Goal: Ask a question

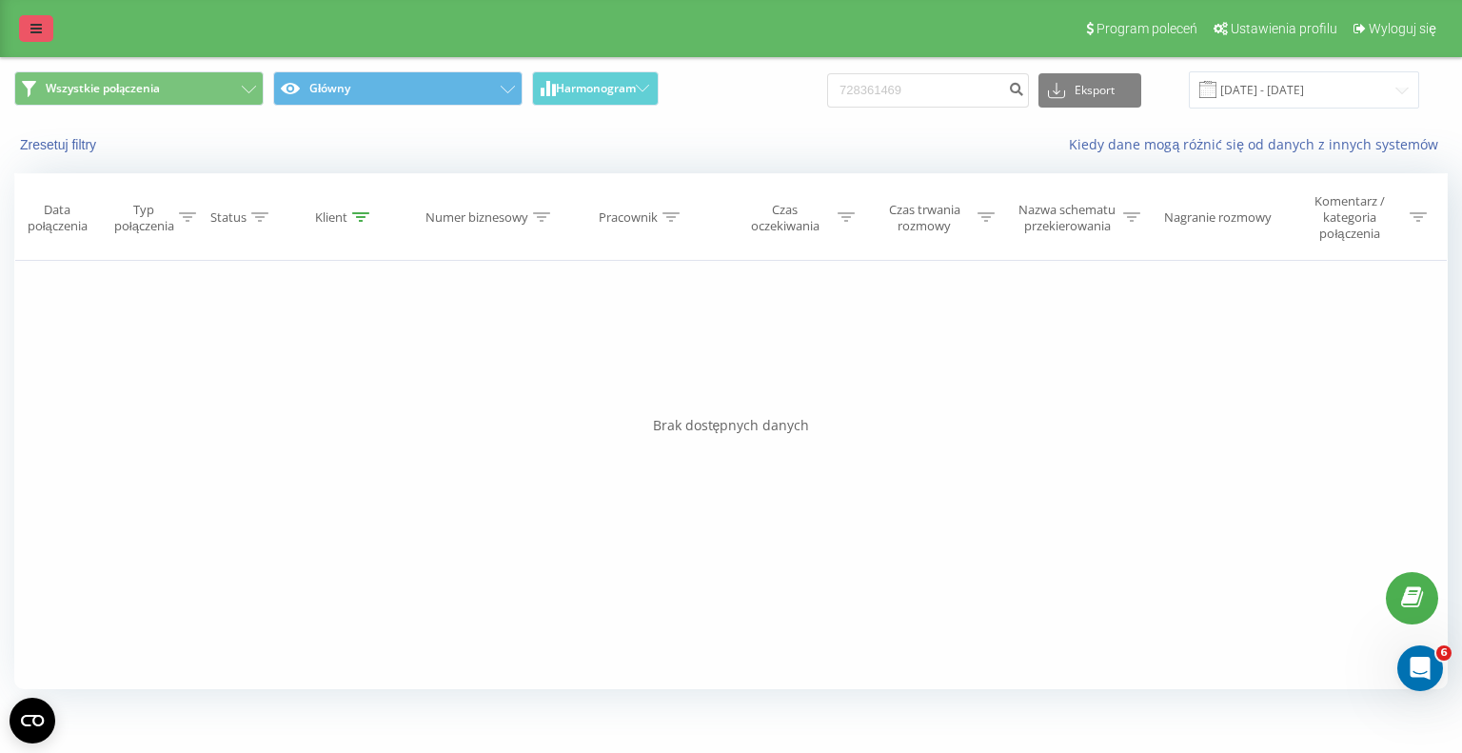
click at [35, 33] on icon at bounding box center [35, 28] width 11 height 13
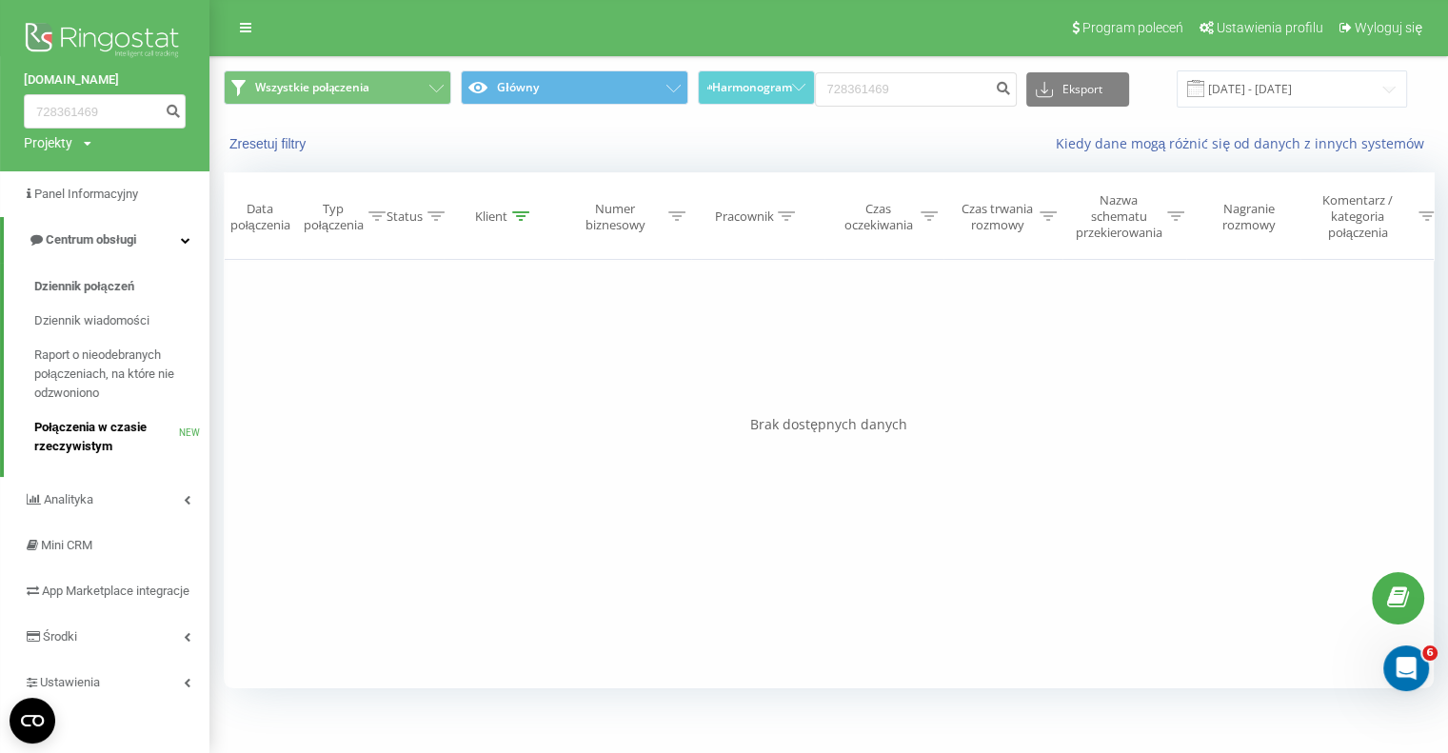
scroll to position [19, 0]
click at [1403, 670] on icon "Otwórz komunikator Intercom" at bounding box center [1403, 665] width 31 height 31
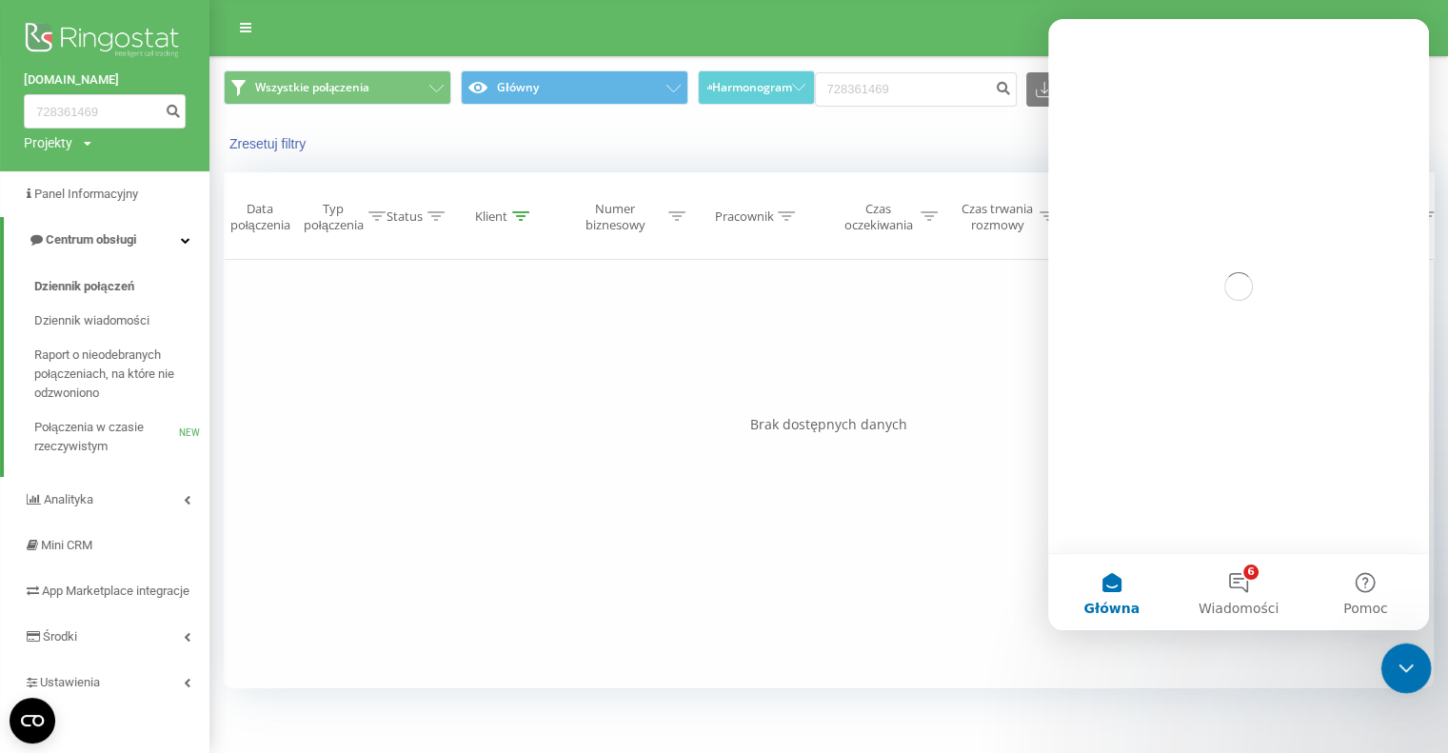
scroll to position [0, 0]
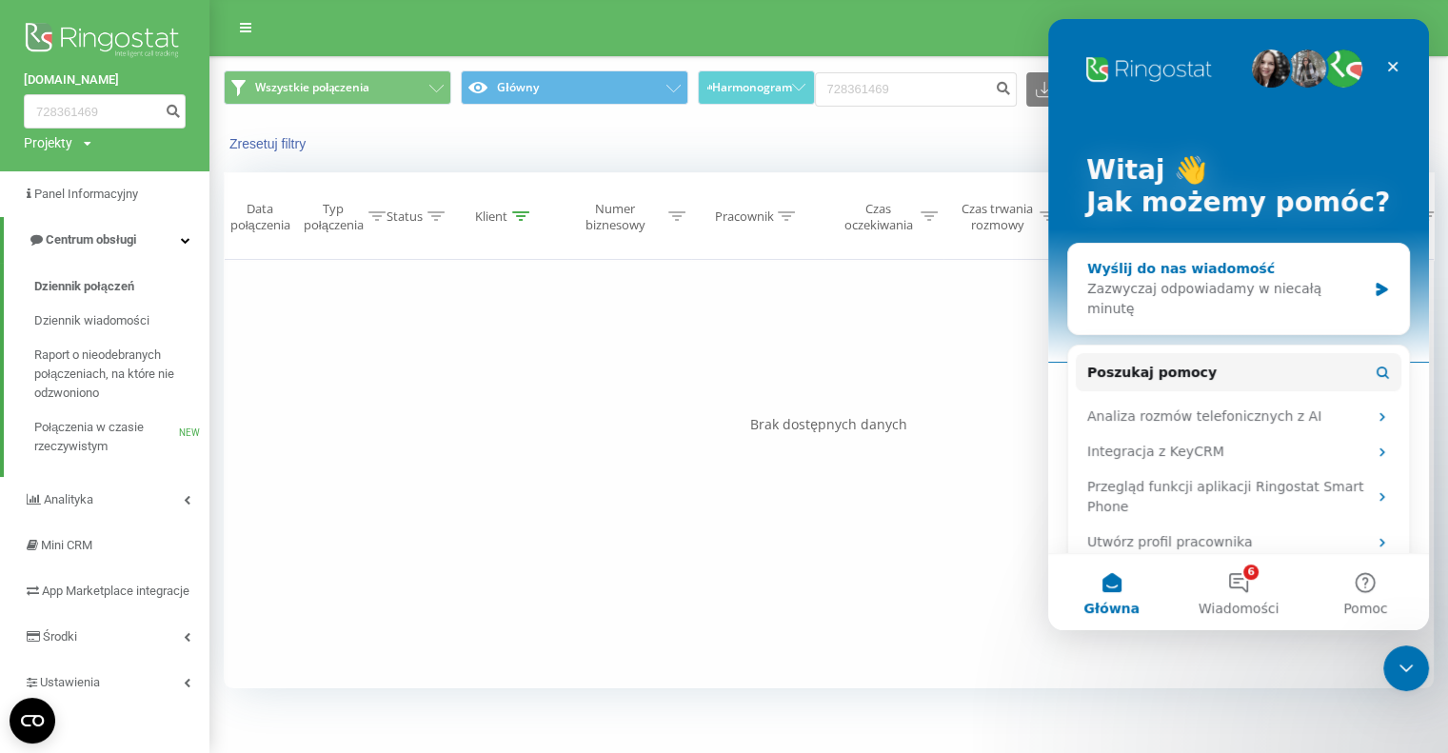
click at [1357, 280] on div "Wyślij do nas wiadomość Zazwyczaj odpowiadamy w niecałą minutę" at bounding box center [1238, 289] width 341 height 90
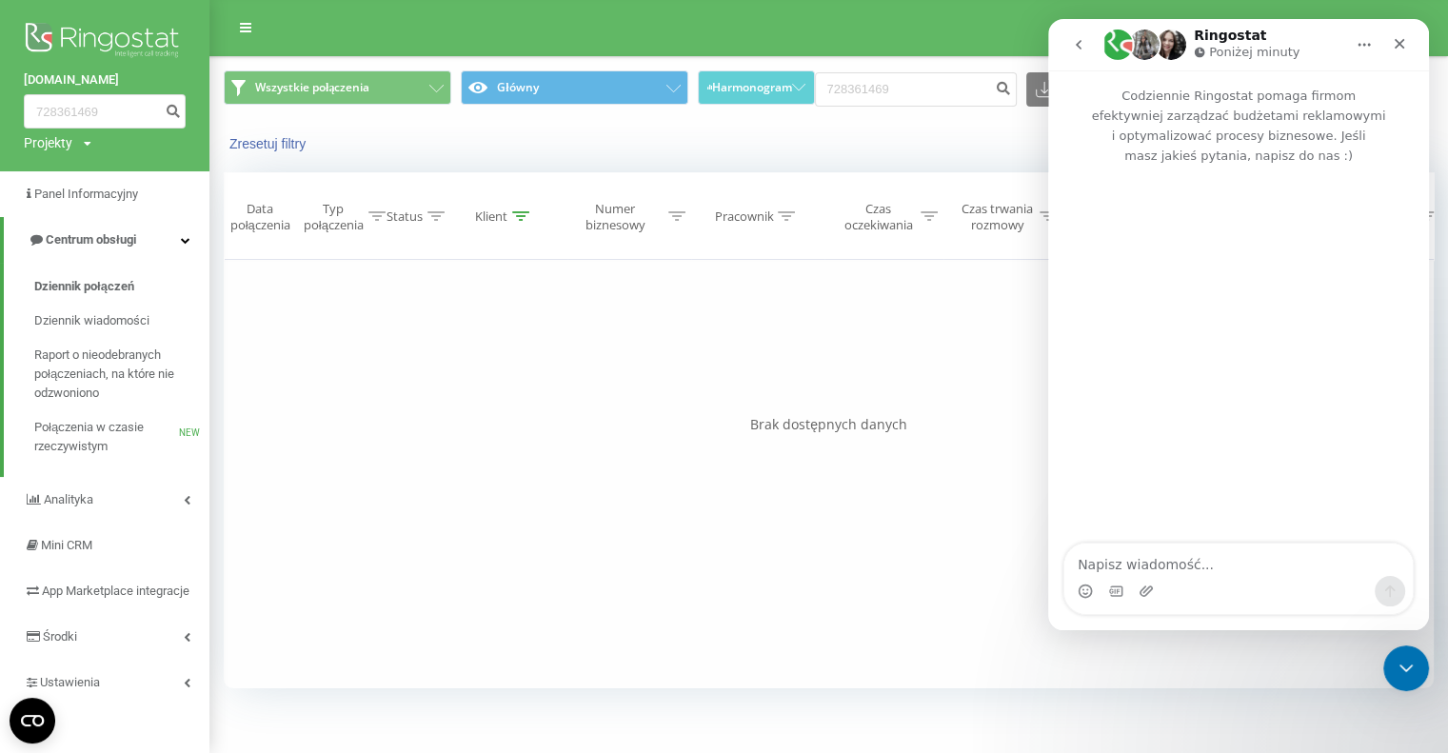
click at [1169, 563] on textarea "Napisz wiadomość..." at bounding box center [1238, 560] width 348 height 32
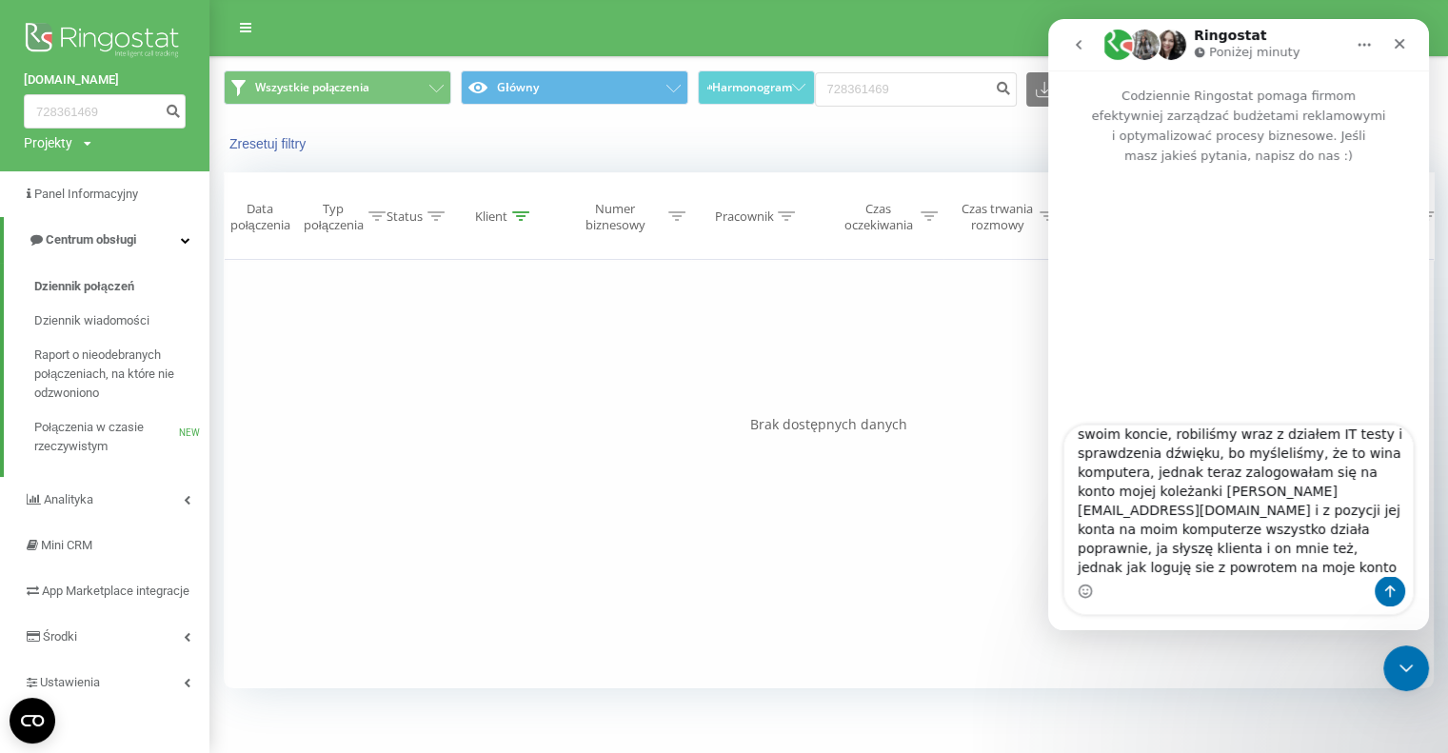
scroll to position [50, 0]
type textarea "dzień dobry, mam problem z dźwiękiem na swoim koncie, robiliśmy wraz z działem …"
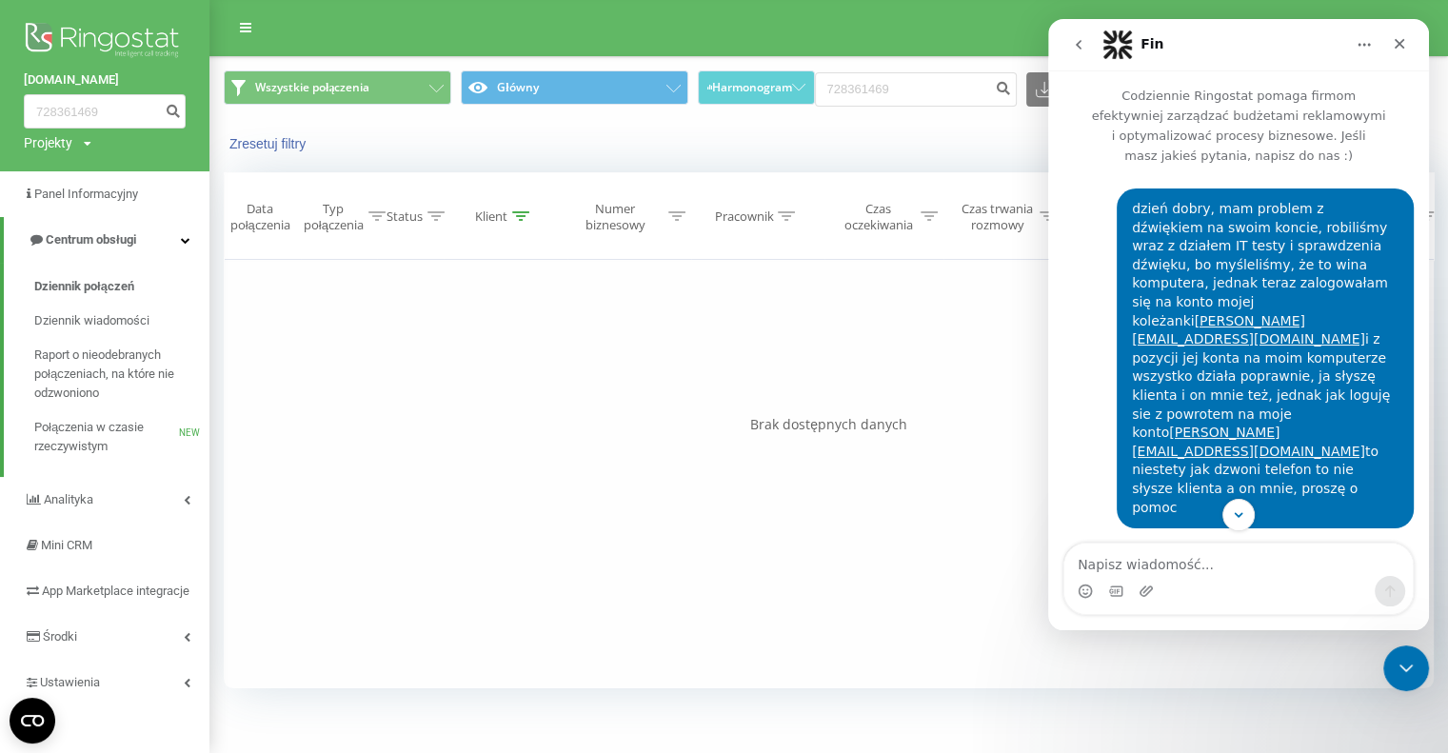
scroll to position [207, 0]
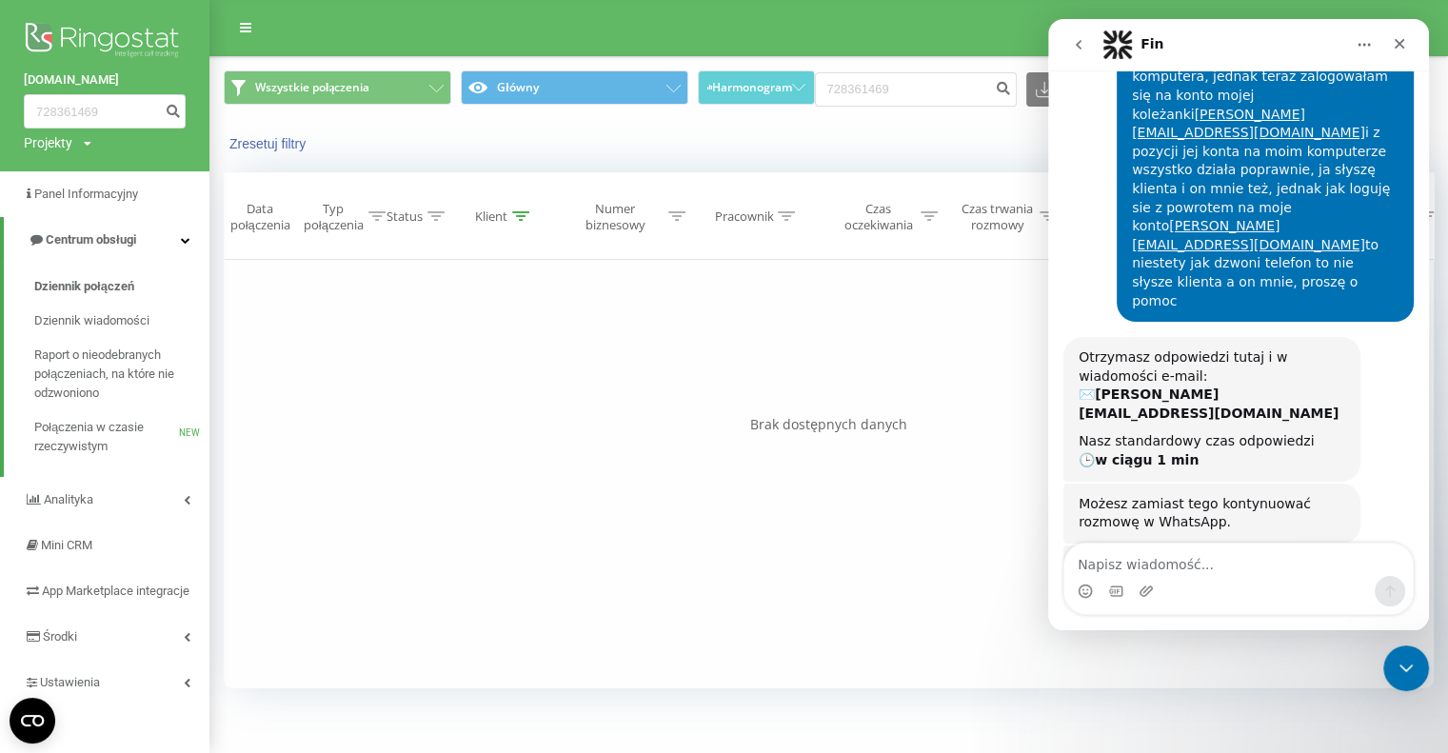
click at [1196, 564] on textarea "Napisz wiadomość..." at bounding box center [1238, 560] width 348 height 32
click at [1162, 573] on button "Kontynuuj w WhatsApp" at bounding box center [1198, 592] width 198 height 38
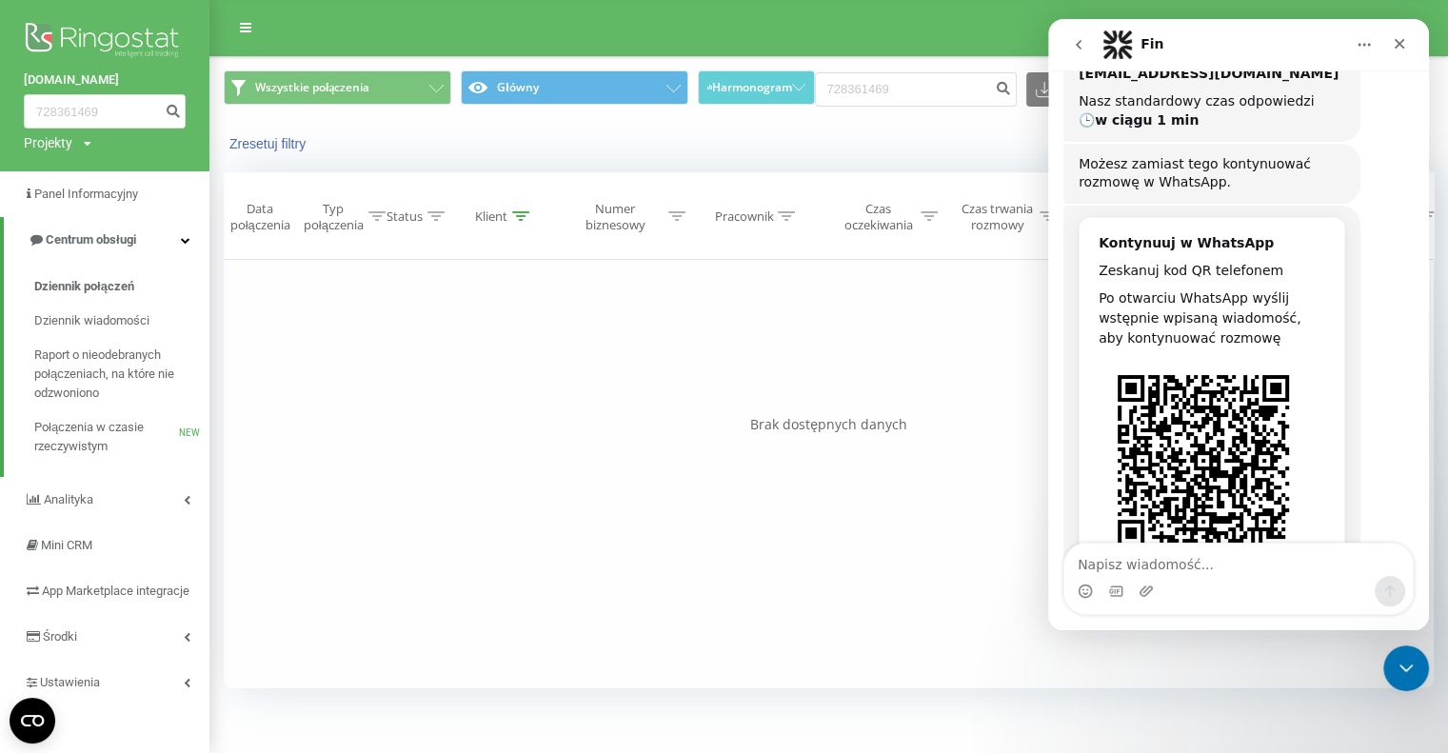
scroll to position [548, 0]
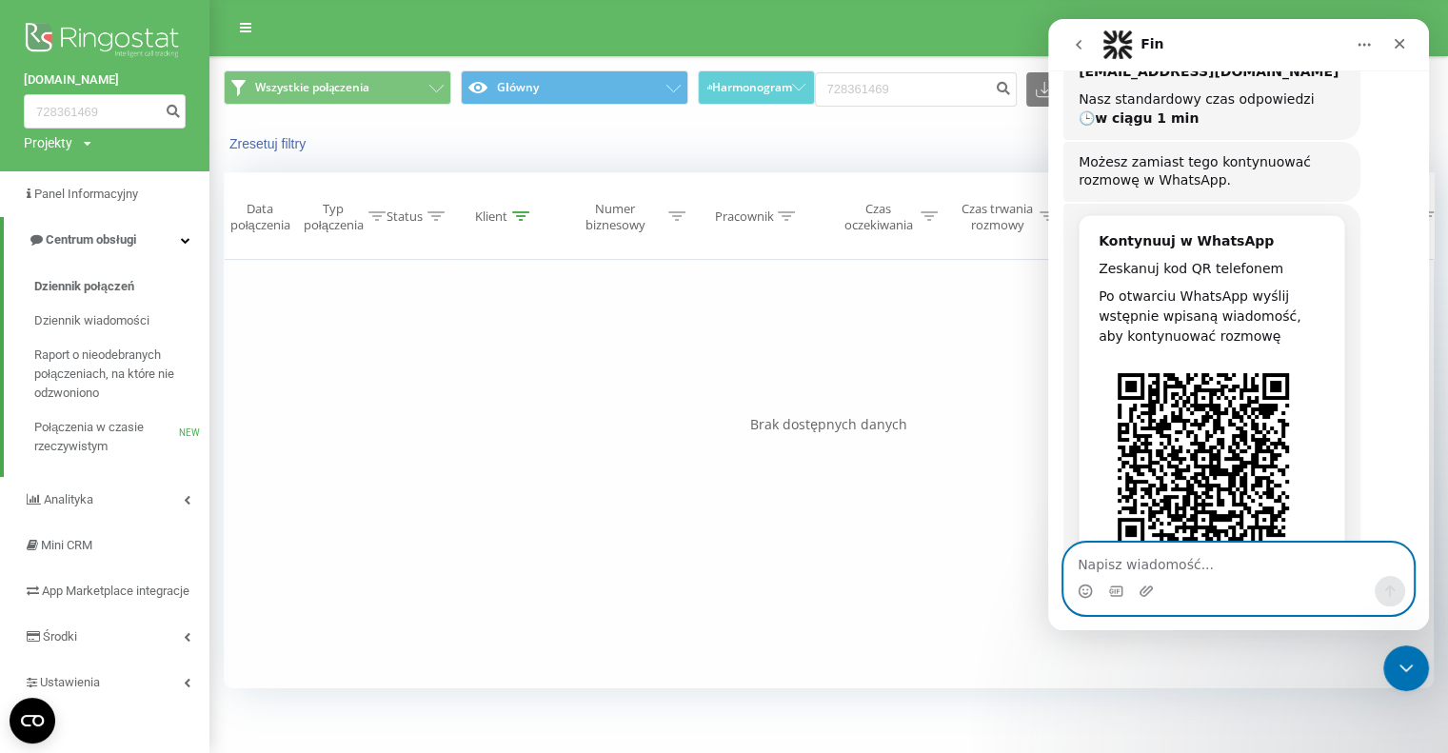
click at [1131, 563] on textarea "Napisz wiadomość..." at bounding box center [1238, 560] width 348 height 32
type textarea "a możemy pisać tu?"
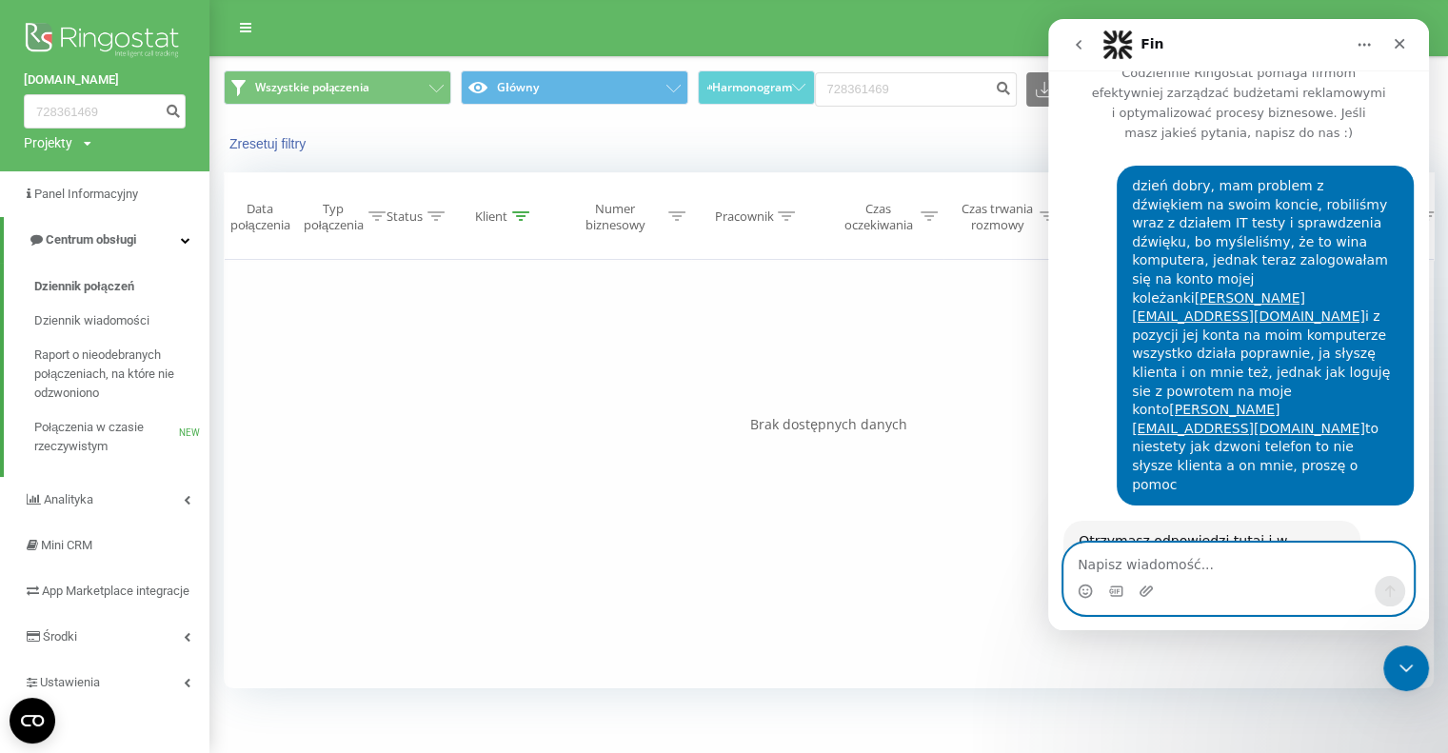
scroll to position [0, 0]
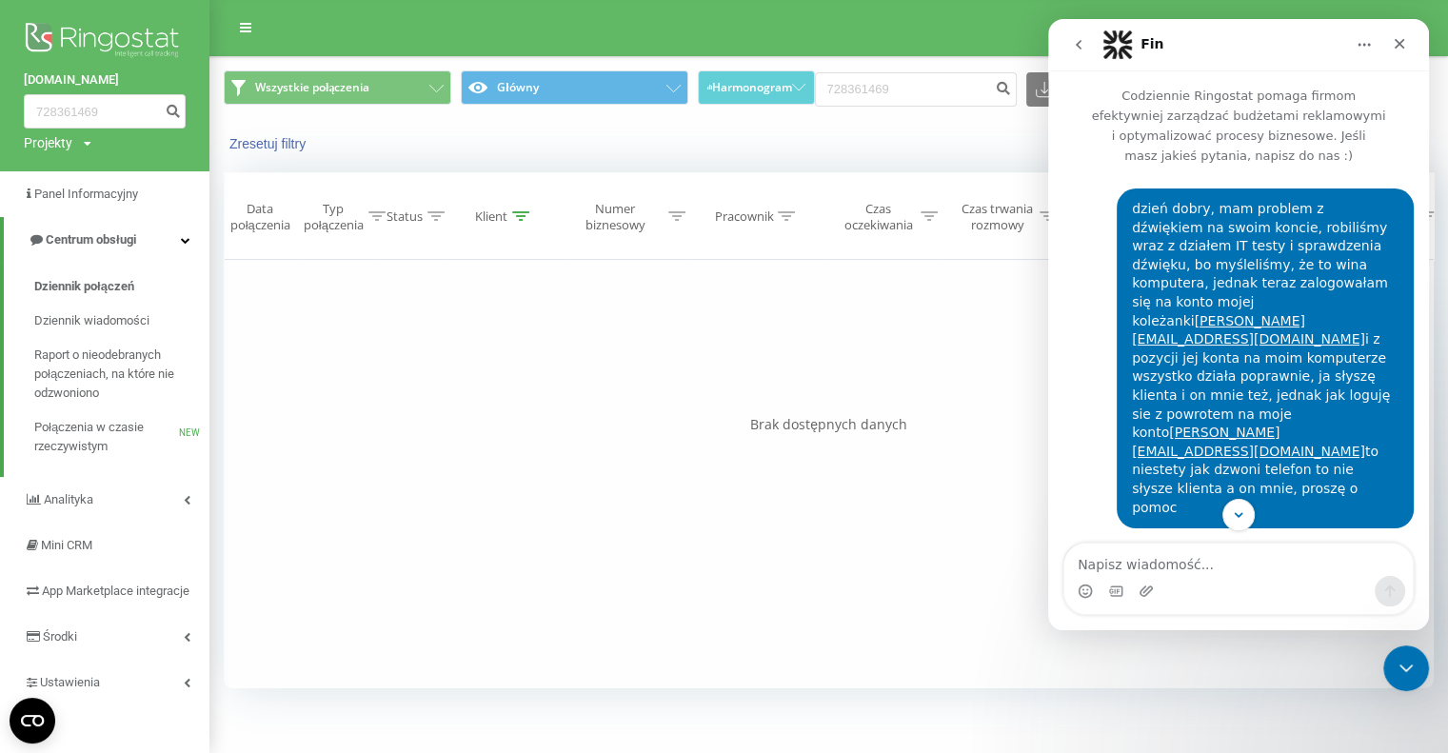
drag, startPoint x: 1260, startPoint y: 398, endPoint x: 1121, endPoint y: 193, distance: 247.4
click at [1132, 200] on div "dzień dobry, mam problem z dźwiękiem na swoim koncie, robiliśmy wraz z działem …" at bounding box center [1265, 358] width 267 height 317
copy div "dzień dobry, mam problem z dźwiękiem na swoim koncie, robiliśmy wraz z działem …"
click at [1363, 31] on button "Główna" at bounding box center [1364, 45] width 36 height 36
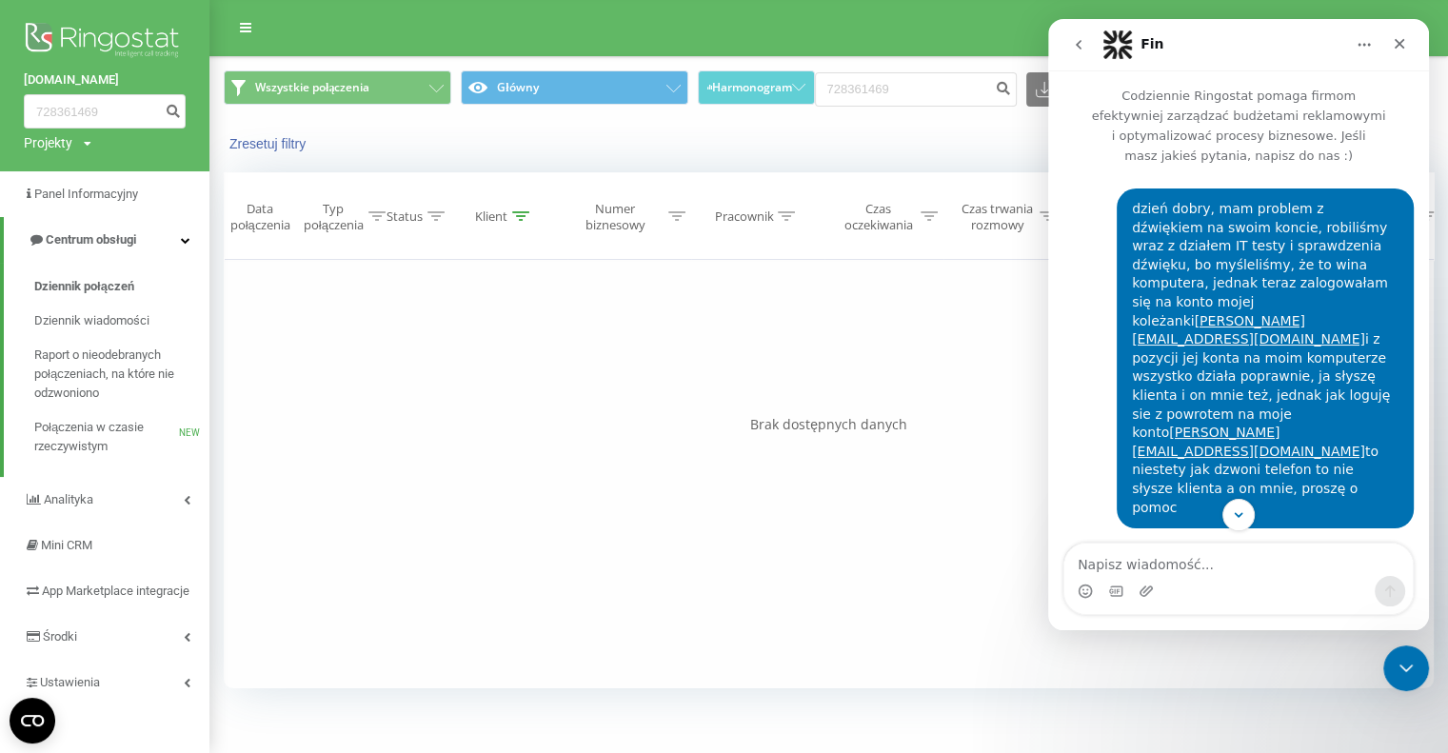
click at [1079, 56] on button "go back" at bounding box center [1078, 45] width 36 height 36
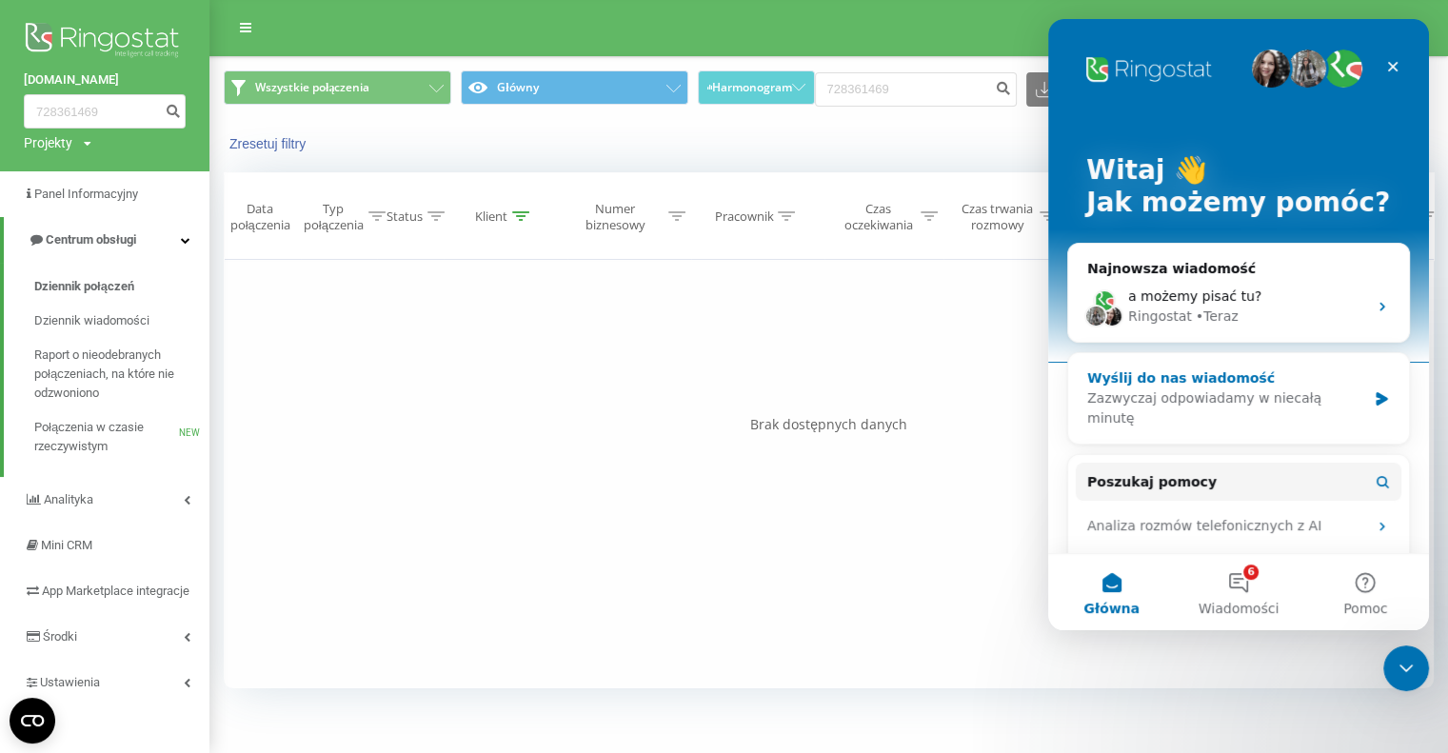
click at [1360, 393] on div "Wyślij do nas wiadomość Zazwyczaj odpowiadamy w niecałą minutę" at bounding box center [1238, 398] width 341 height 90
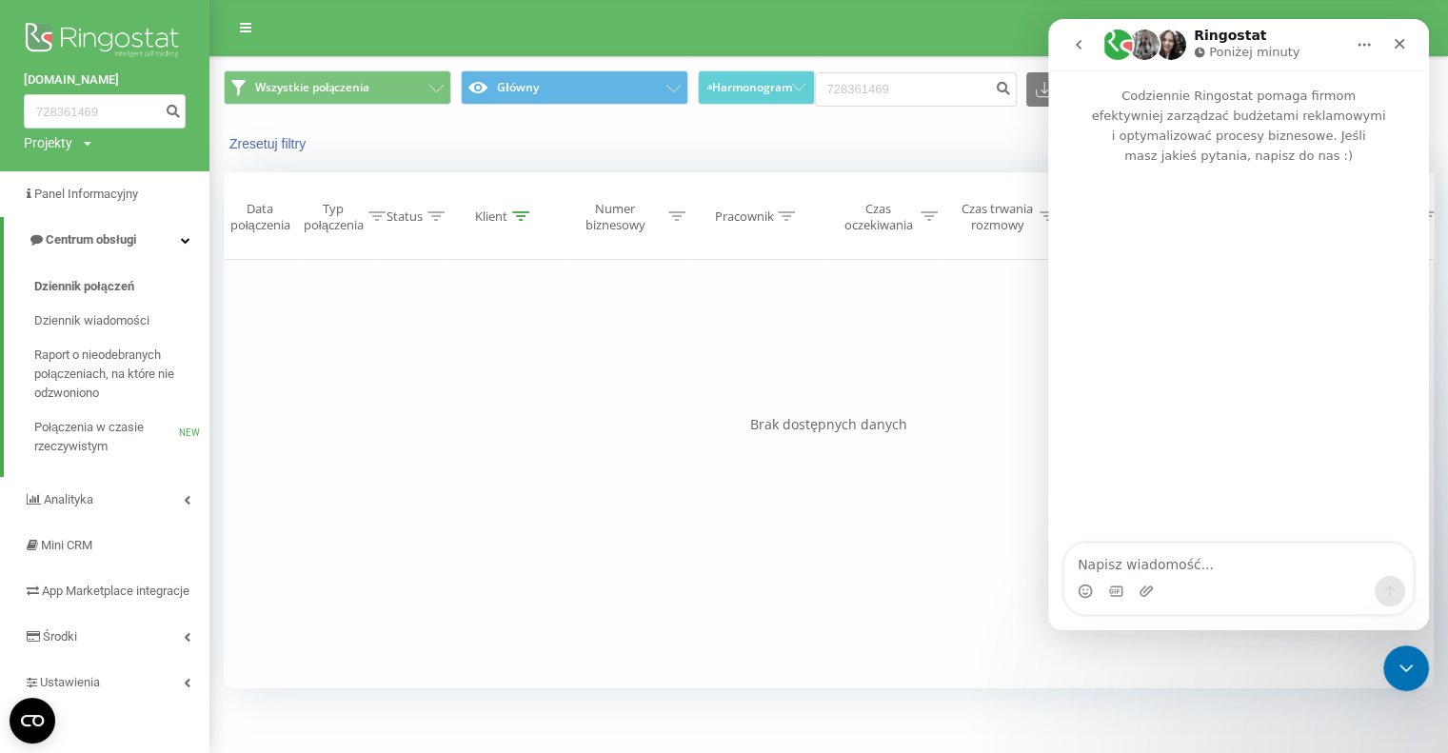
drag, startPoint x: 1147, startPoint y: 581, endPoint x: 1145, endPoint y: 568, distance: 12.5
click at [1145, 568] on div "Komunikator Intercom" at bounding box center [1238, 579] width 348 height 70
click at [1145, 567] on textarea "Napisz wiadomość..." at bounding box center [1238, 560] width 348 height 32
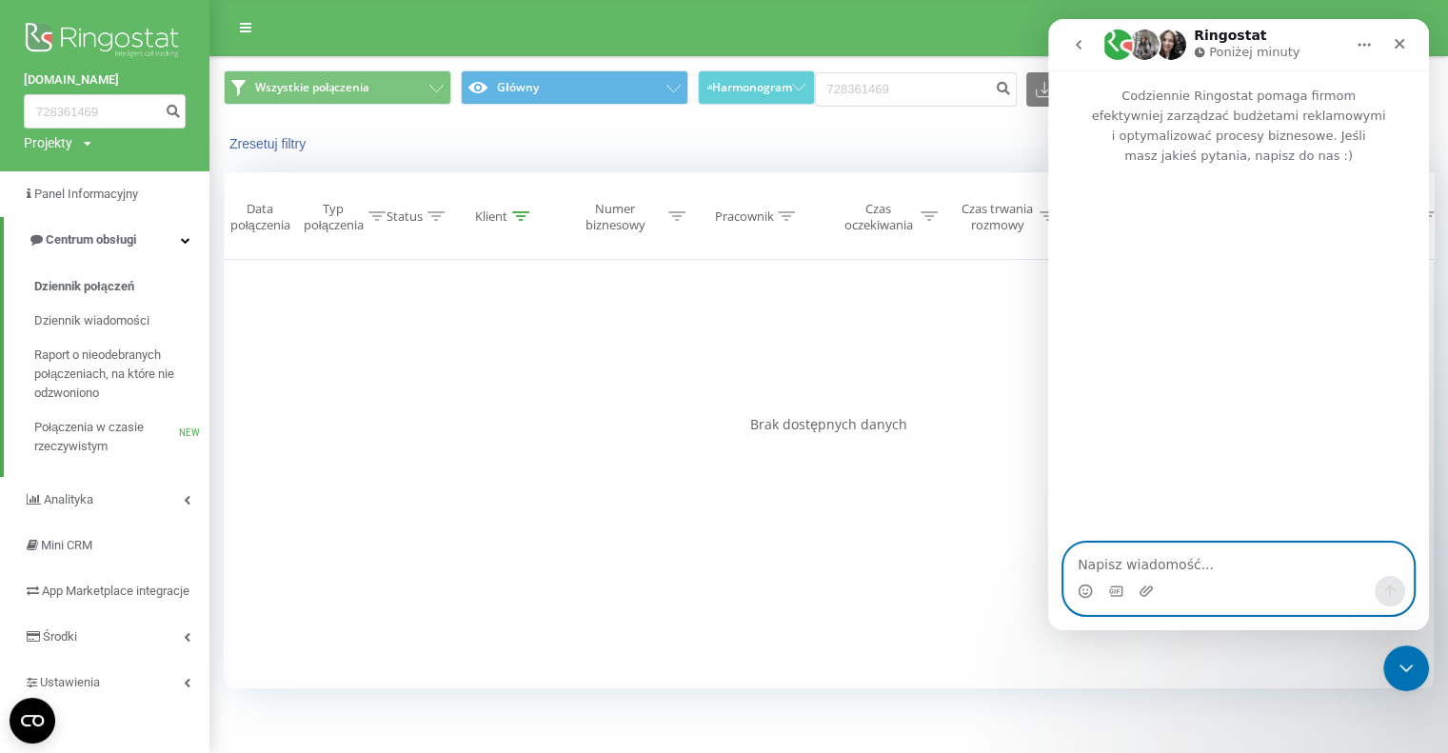
paste textarea "dzień dobry, mam problem z dźwiękiem na swoim koncie, robiliśmy wraz z działem …"
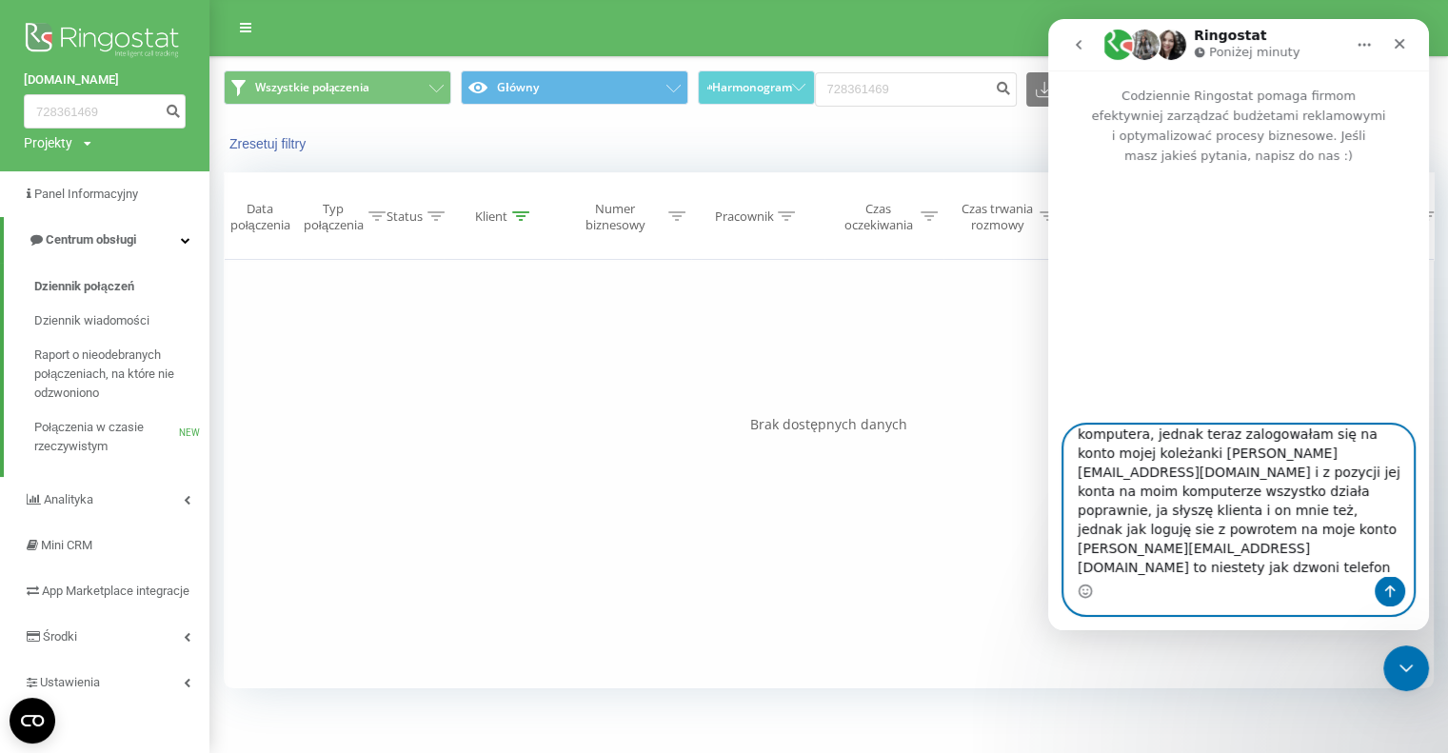
type textarea "dzień dobry, mam problem z dźwiękiem na swoim koncie, robiliśmy wraz z działem …"
click at [1386, 601] on button "Wyślij wiadomość…" at bounding box center [1390, 591] width 30 height 30
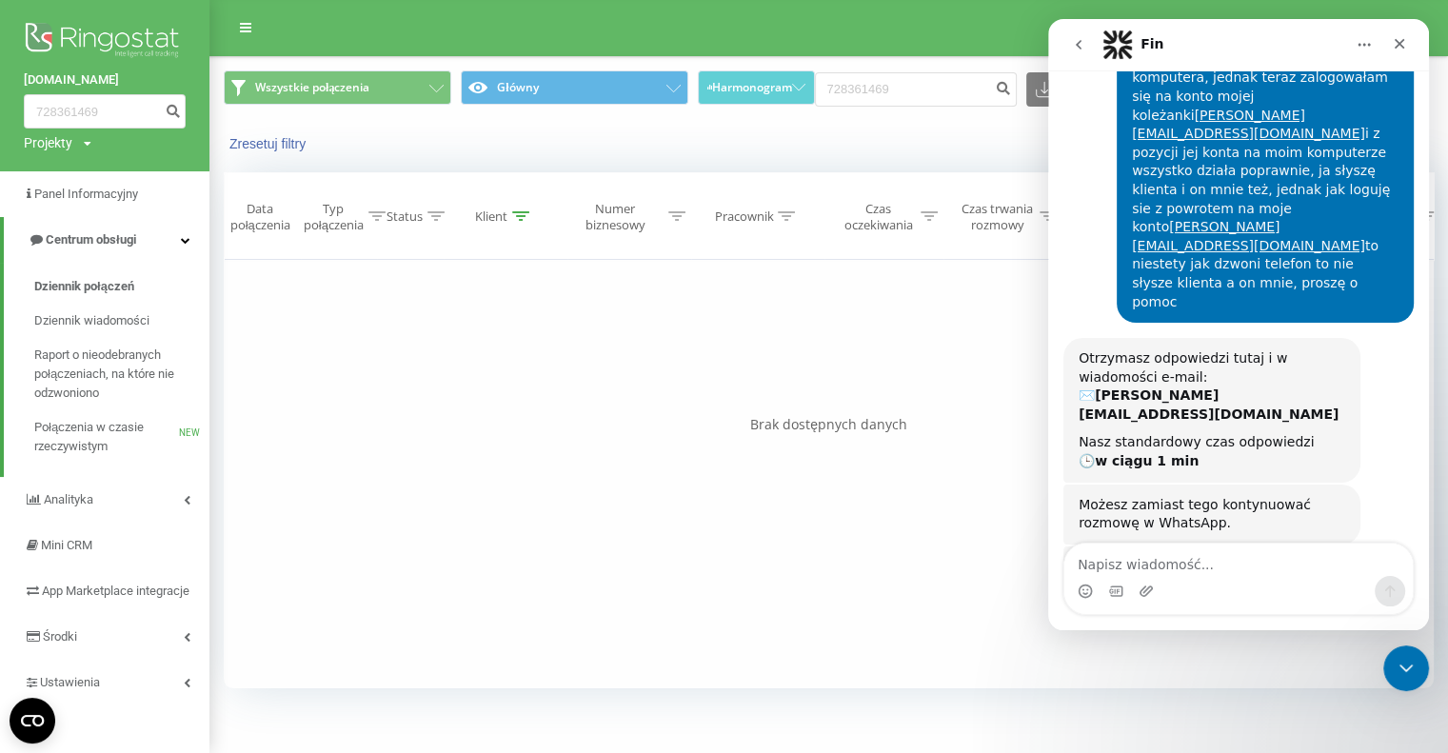
scroll to position [207, 0]
click at [1236, 565] on textarea "Napisz wiadomość..." at bounding box center [1238, 560] width 348 height 32
type textarea "chce pisać tutaj."
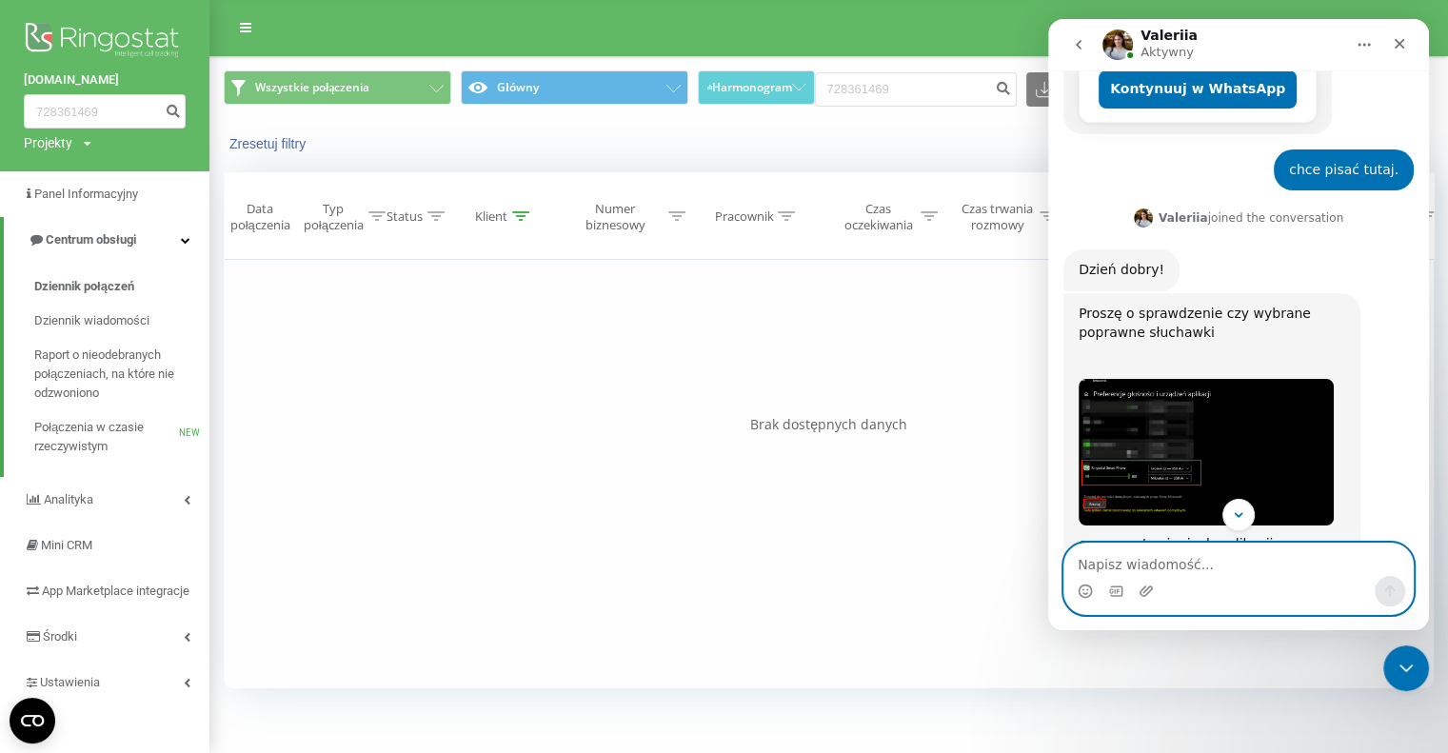
scroll to position [740, 0]
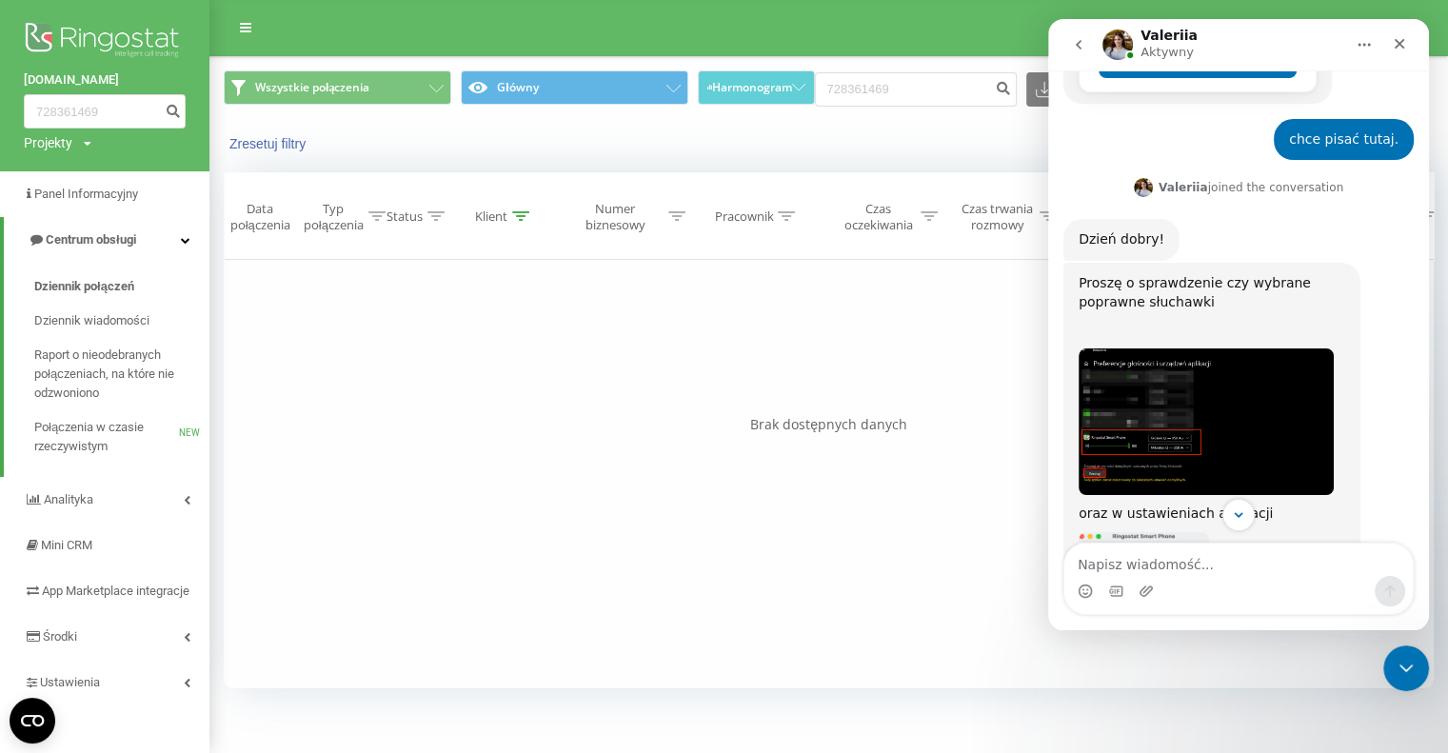
click at [1175, 348] on img "Valeriia mówi…" at bounding box center [1206, 421] width 255 height 146
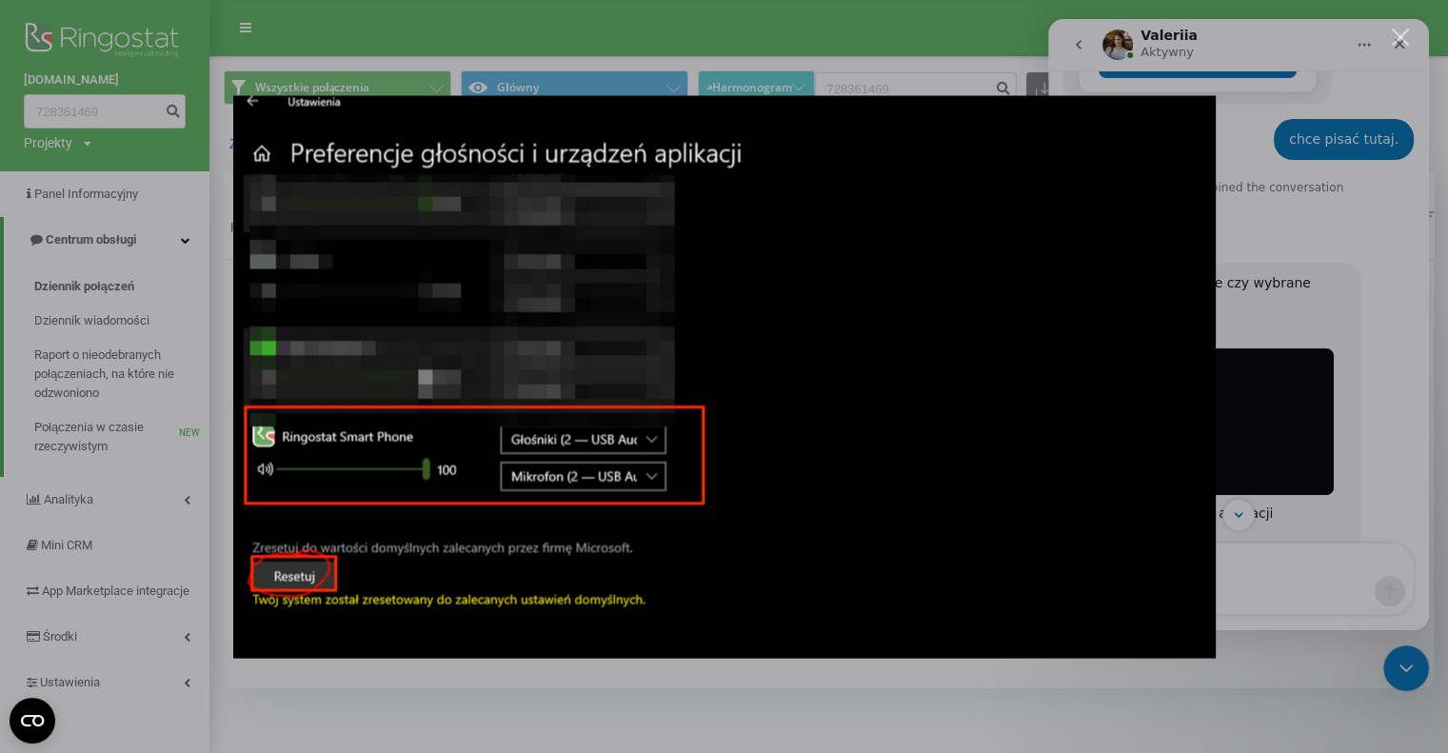
click at [1300, 490] on div "Komunikator Intercom" at bounding box center [724, 376] width 1448 height 753
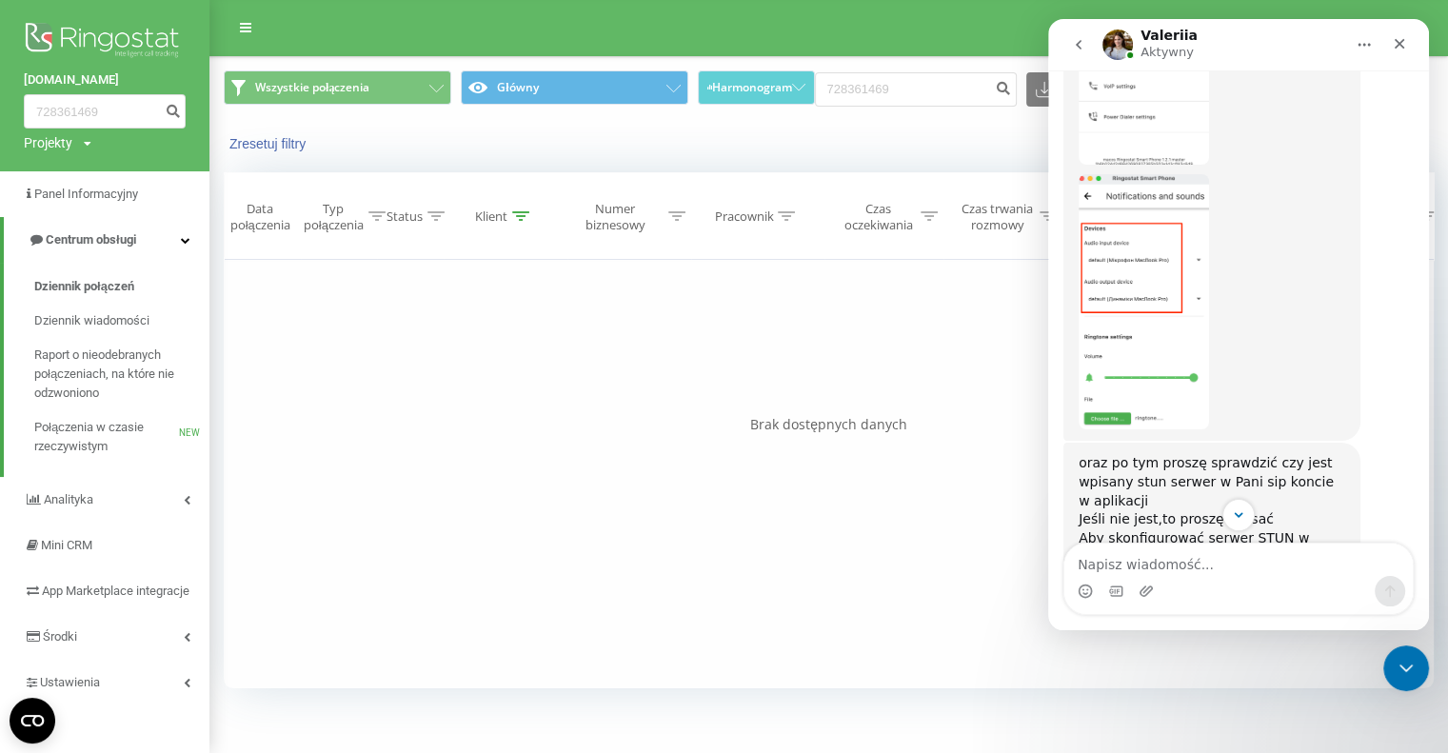
scroll to position [1692, 0]
